Goal: Find specific page/section: Find specific page/section

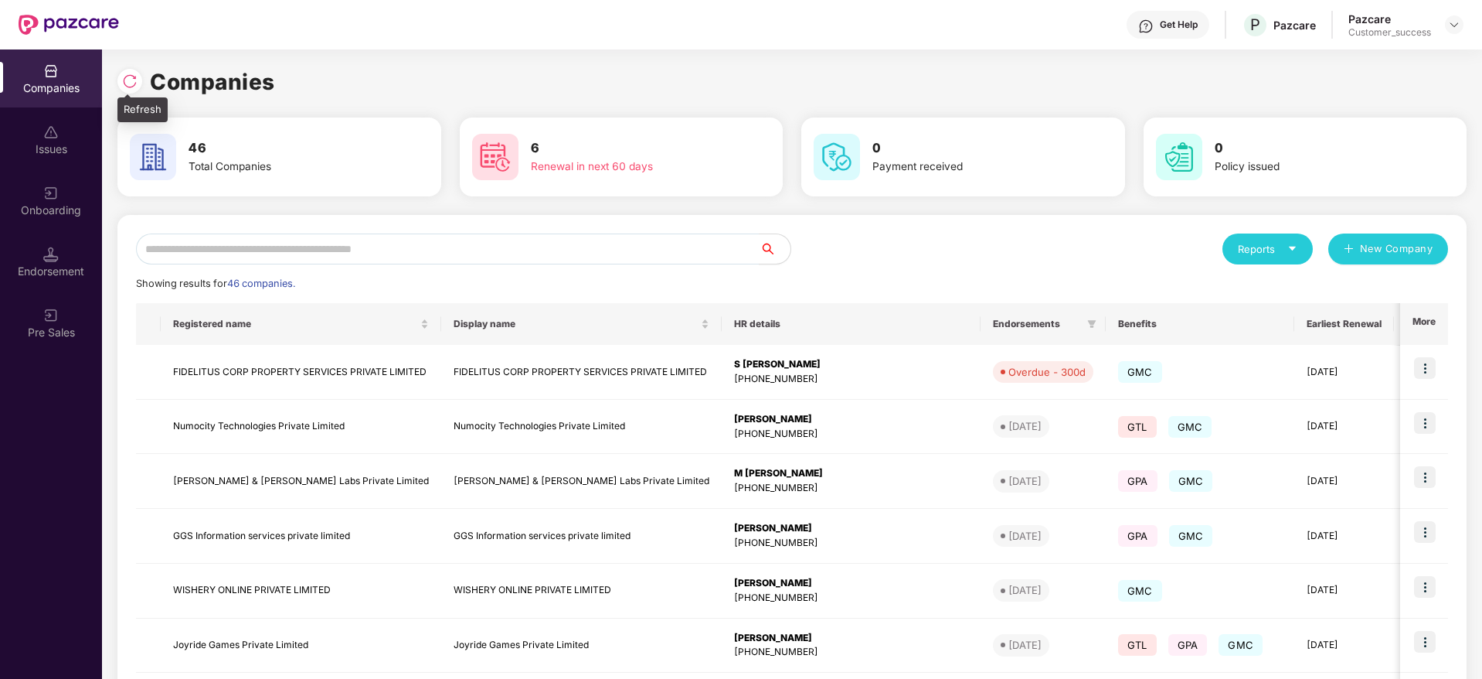
click at [134, 81] on img at bounding box center [129, 80] width 15 height 15
click at [475, 239] on input "text" at bounding box center [448, 248] width 624 height 31
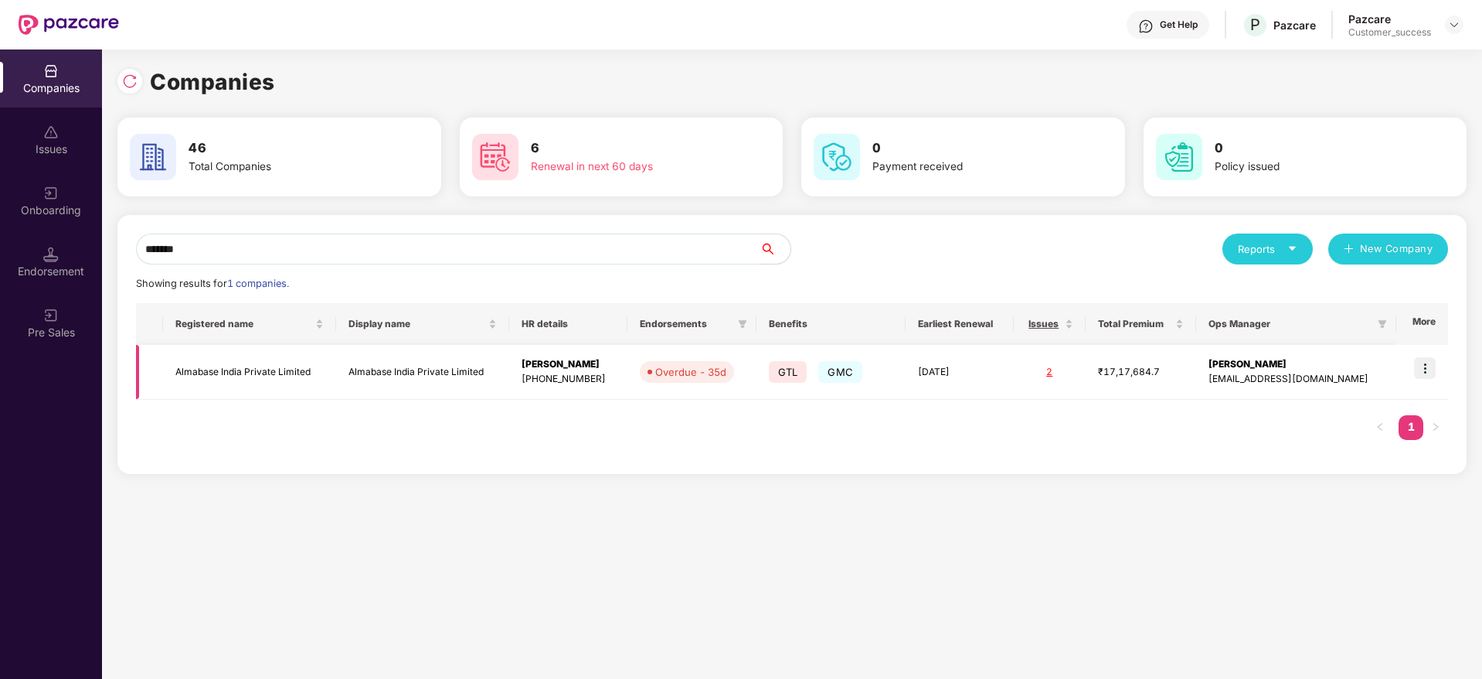
type input "*******"
click at [1434, 363] on img at bounding box center [1425, 368] width 22 height 22
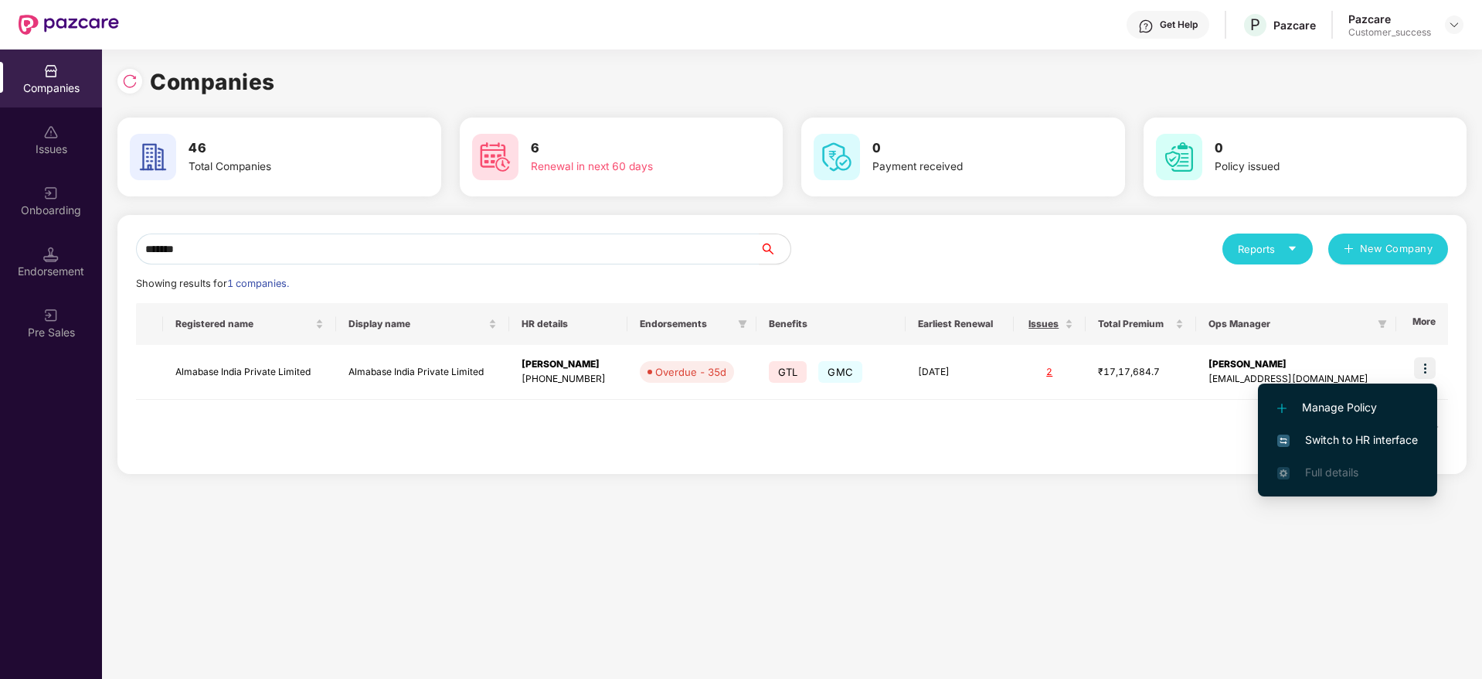
click at [1362, 435] on span "Switch to HR interface" at bounding box center [1348, 439] width 141 height 17
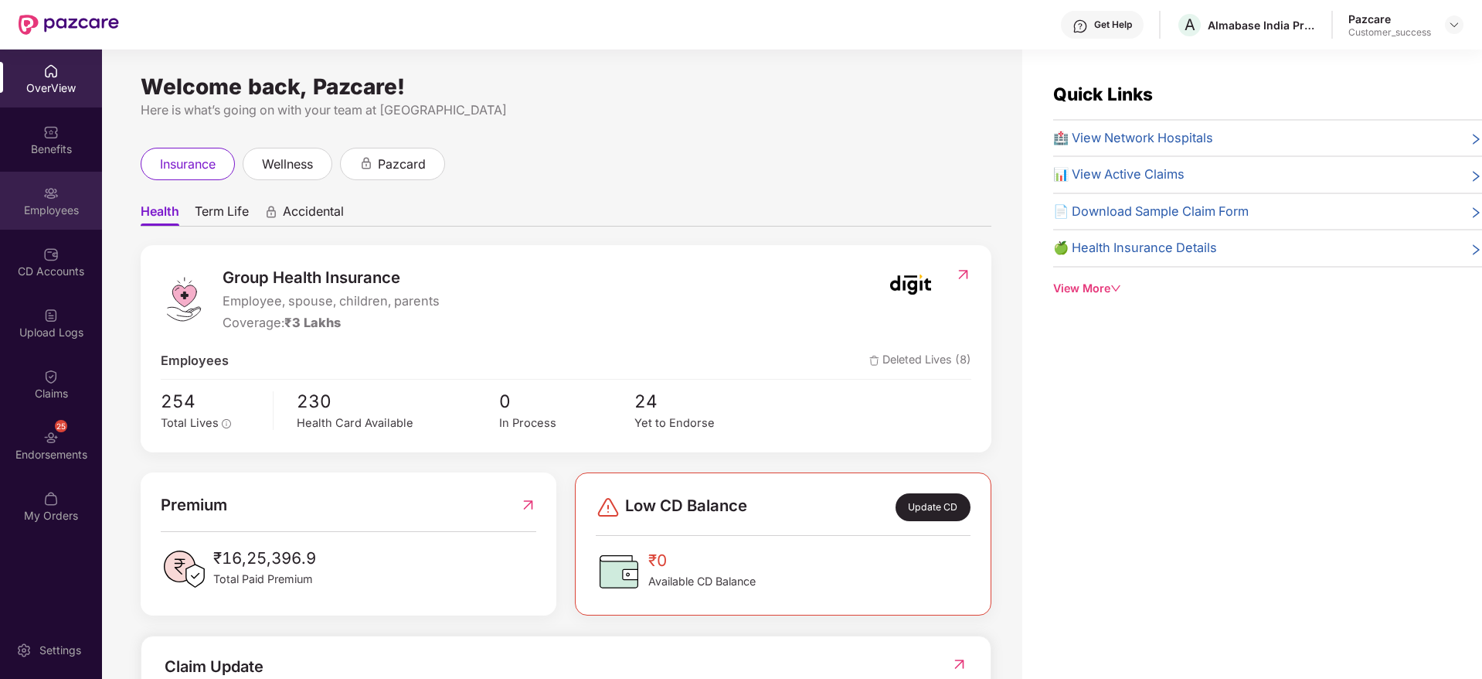
click at [50, 223] on div "Employees" at bounding box center [51, 201] width 102 height 58
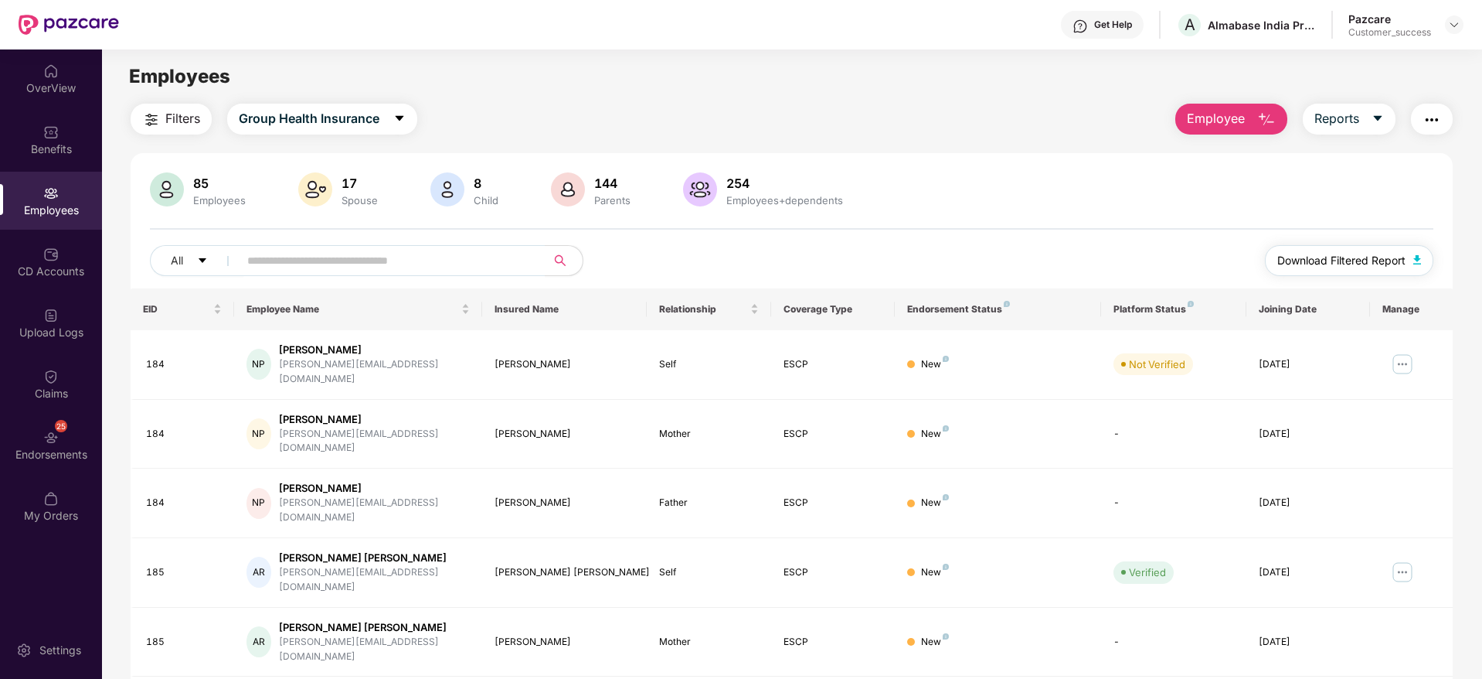
click at [1315, 267] on span "Download Filtered Report" at bounding box center [1342, 260] width 128 height 17
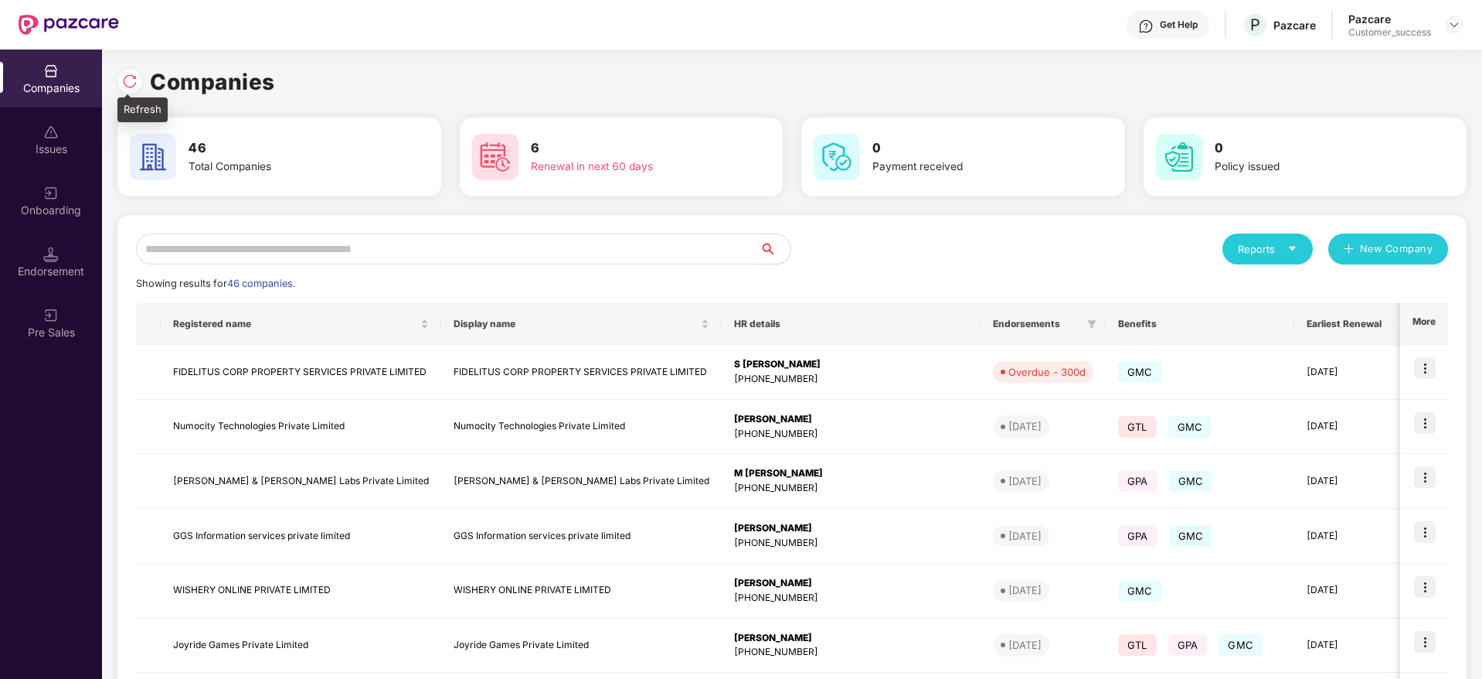
click at [137, 71] on div at bounding box center [129, 81] width 25 height 25
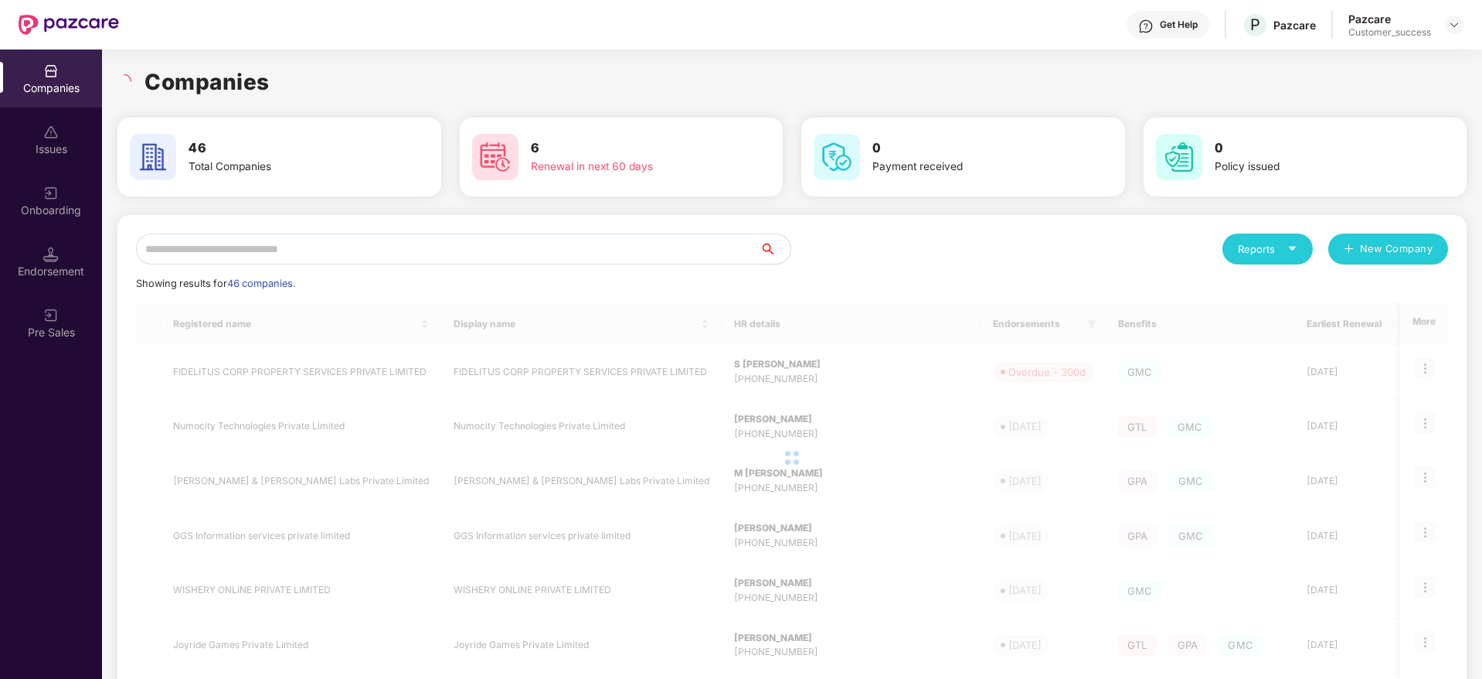
click at [325, 87] on div "Companies" at bounding box center [791, 82] width 1349 height 34
